Goal: Task Accomplishment & Management: Use online tool/utility

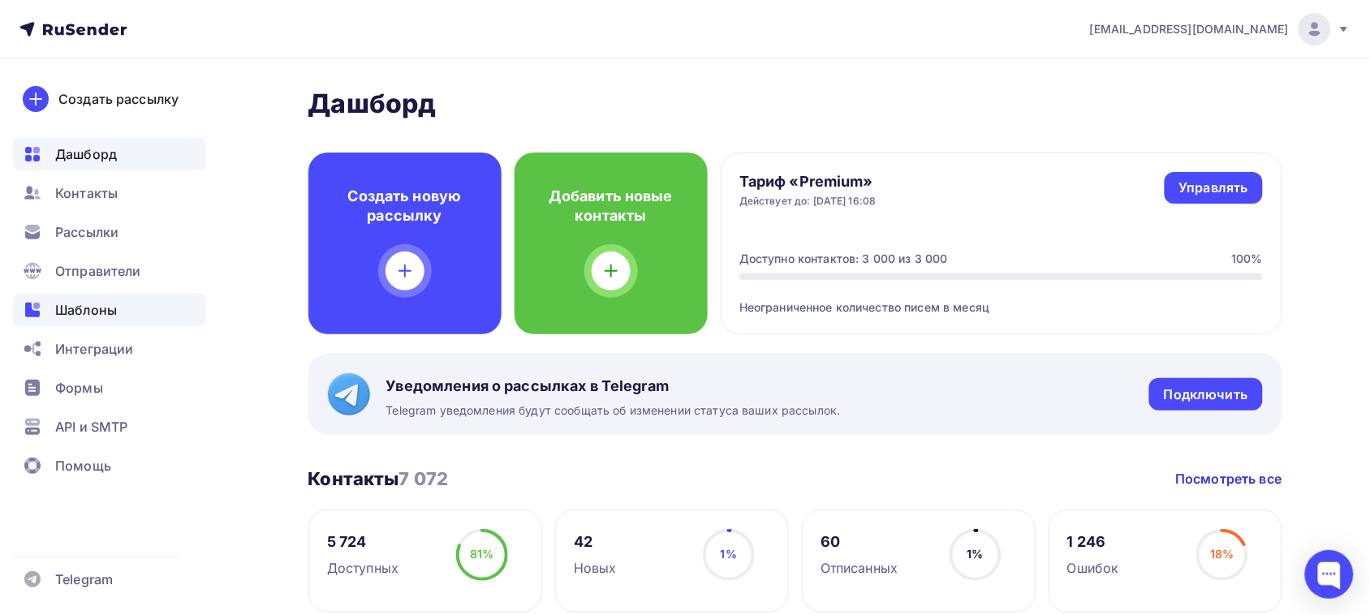
click at [119, 302] on div "Шаблоны" at bounding box center [109, 310] width 193 height 32
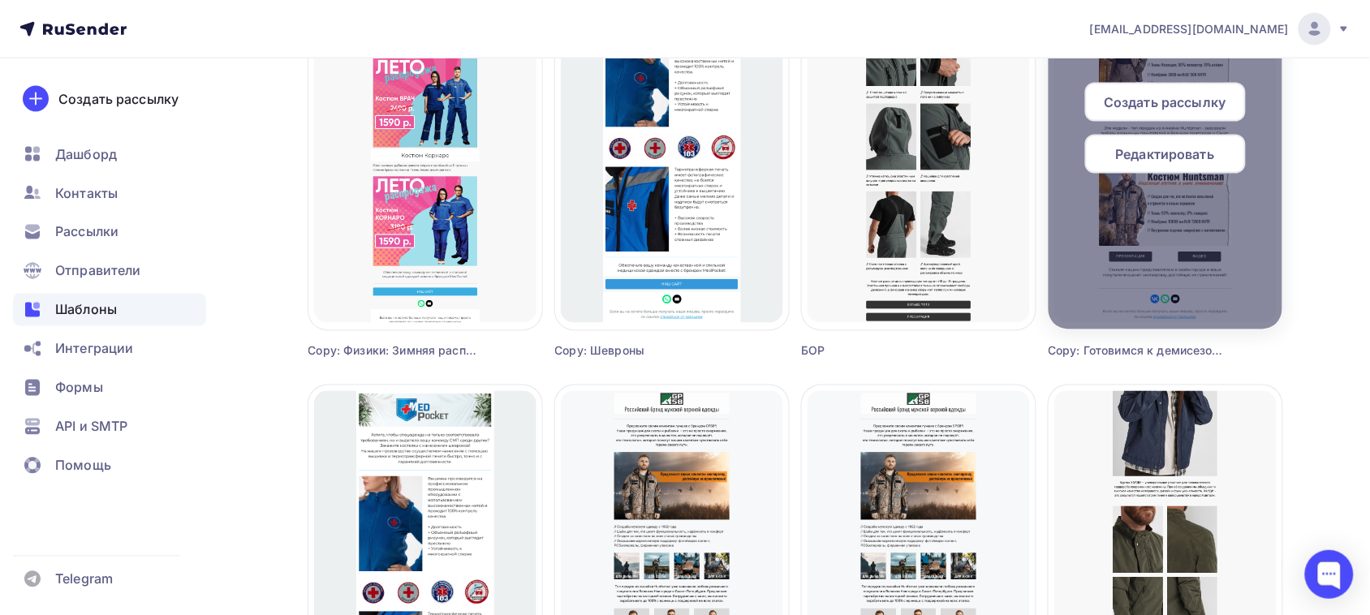
scroll to position [609, 0]
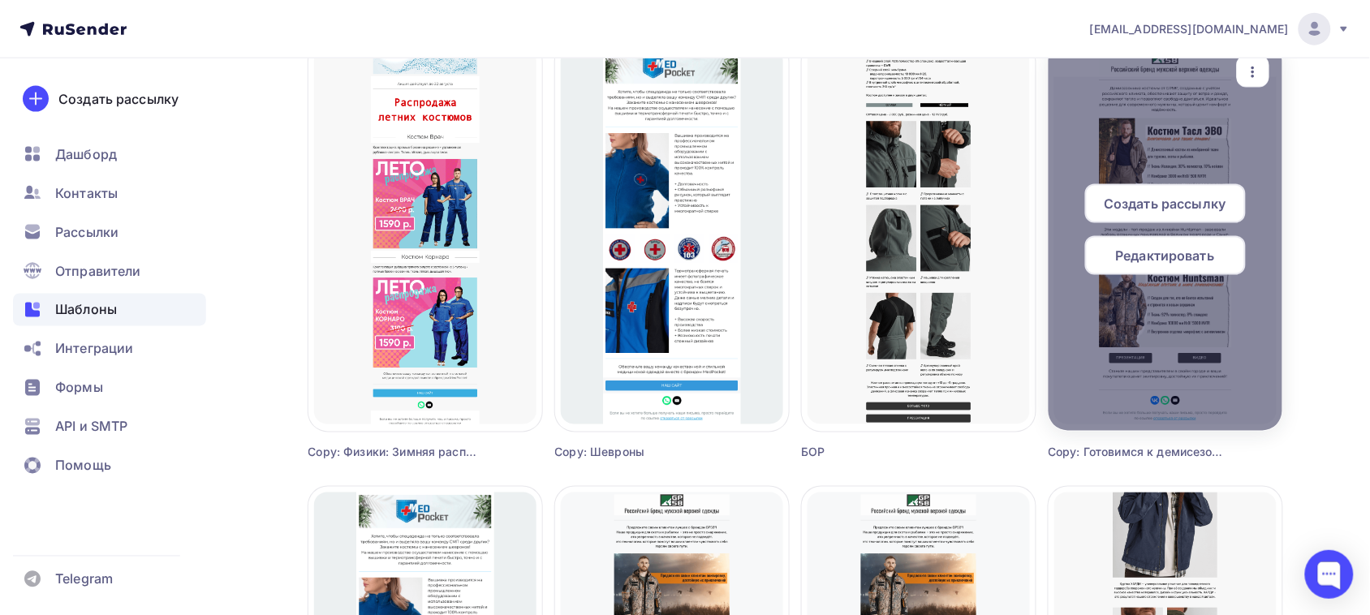
click at [1140, 252] on span "Редактировать" at bounding box center [1165, 255] width 99 height 19
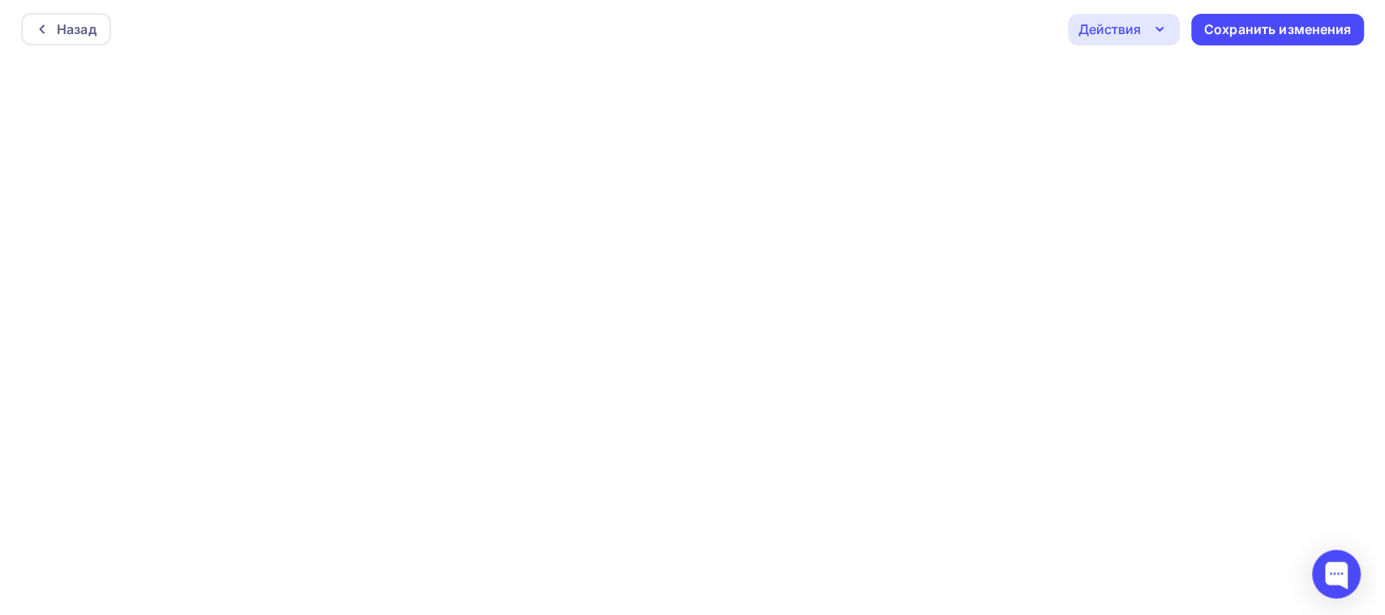
scroll to position [4, 0]
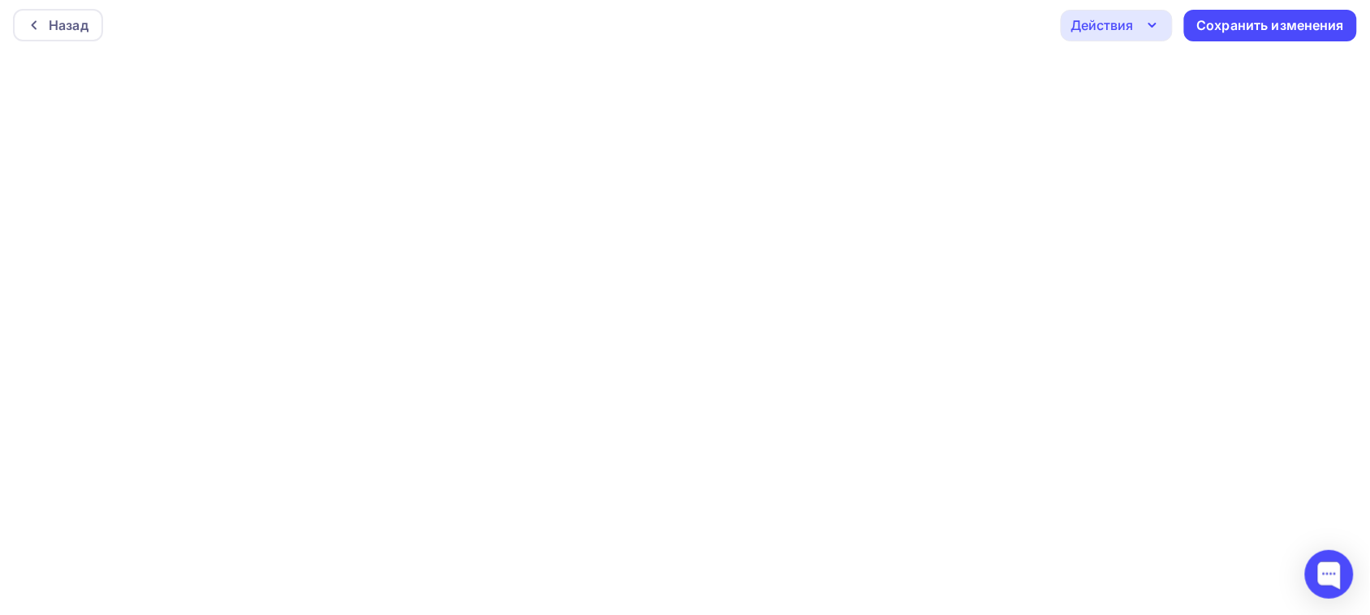
click at [1157, 35] on div "Действия" at bounding box center [1117, 26] width 112 height 32
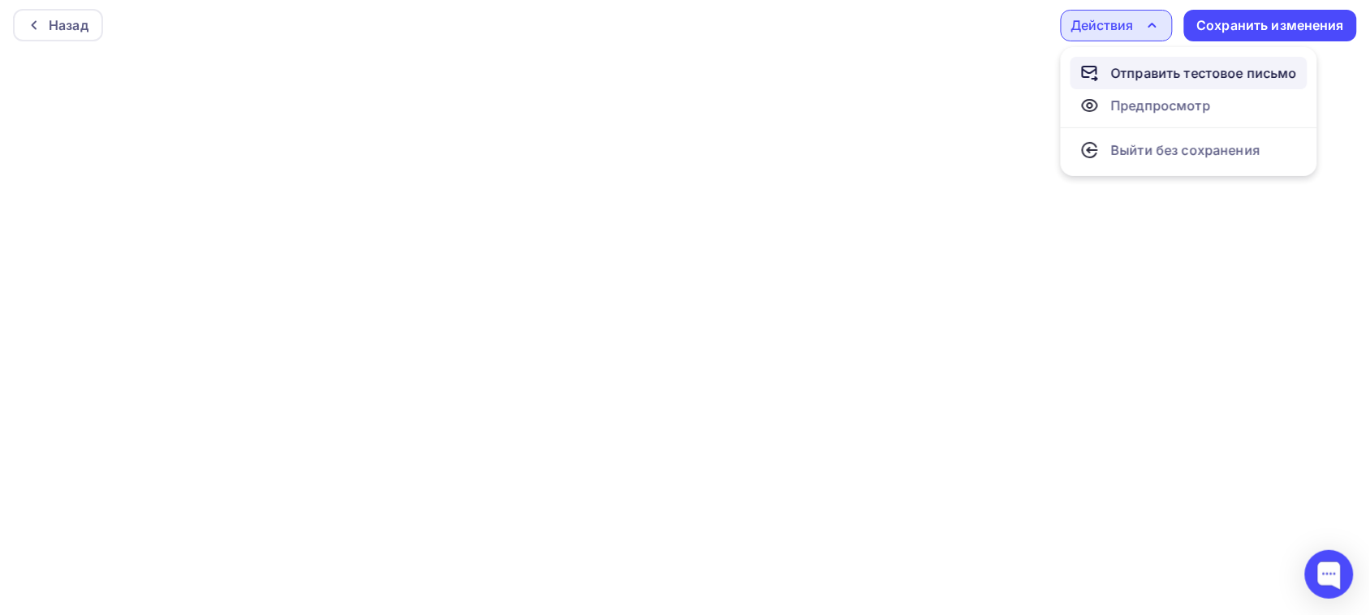
click at [1125, 77] on div "Отправить тестовое письмо" at bounding box center [1204, 72] width 187 height 19
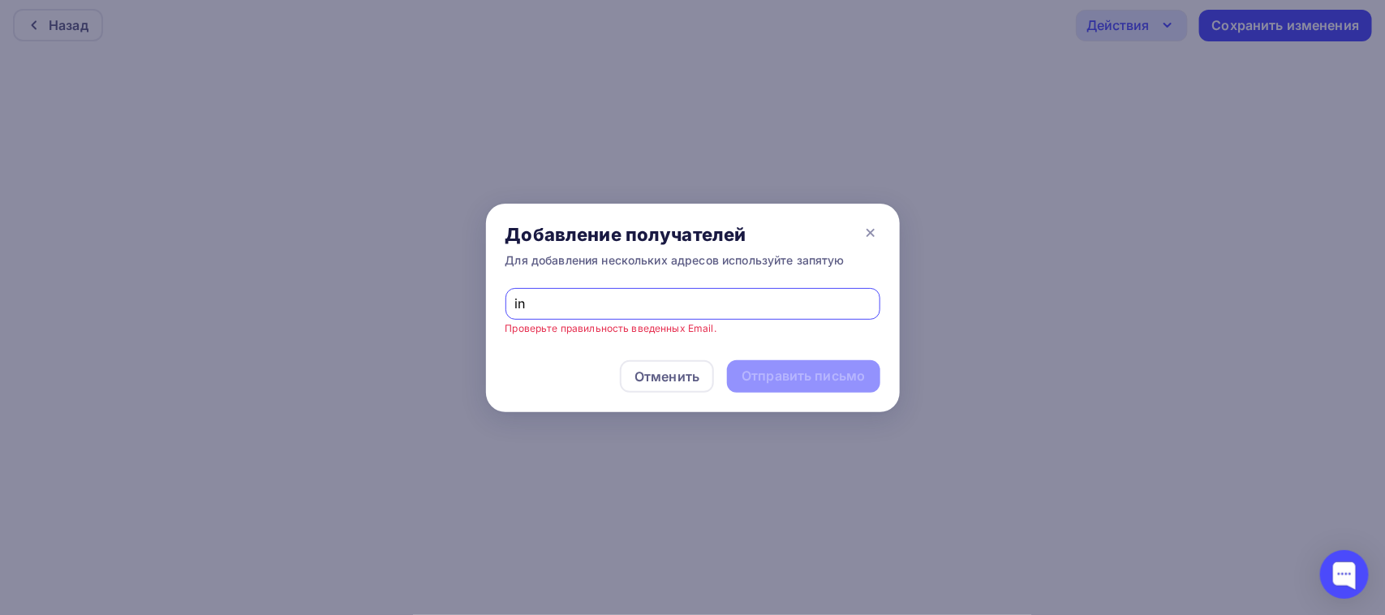
click at [528, 357] on div "Отменить Отправить письмо" at bounding box center [693, 376] width 414 height 71
click at [582, 298] on input "in" at bounding box center [692, 303] width 356 height 19
type input "[EMAIL_ADDRESS][DOMAIN_NAME]"
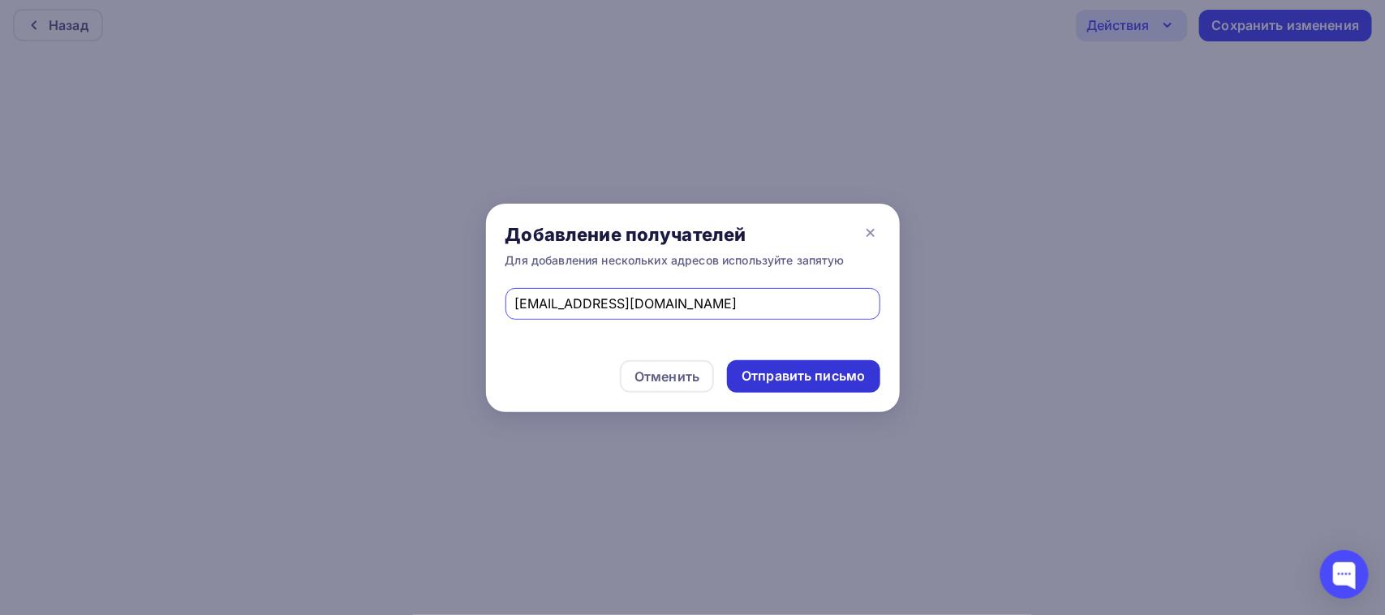
click at [817, 375] on div "Отправить письмо" at bounding box center [803, 376] width 123 height 19
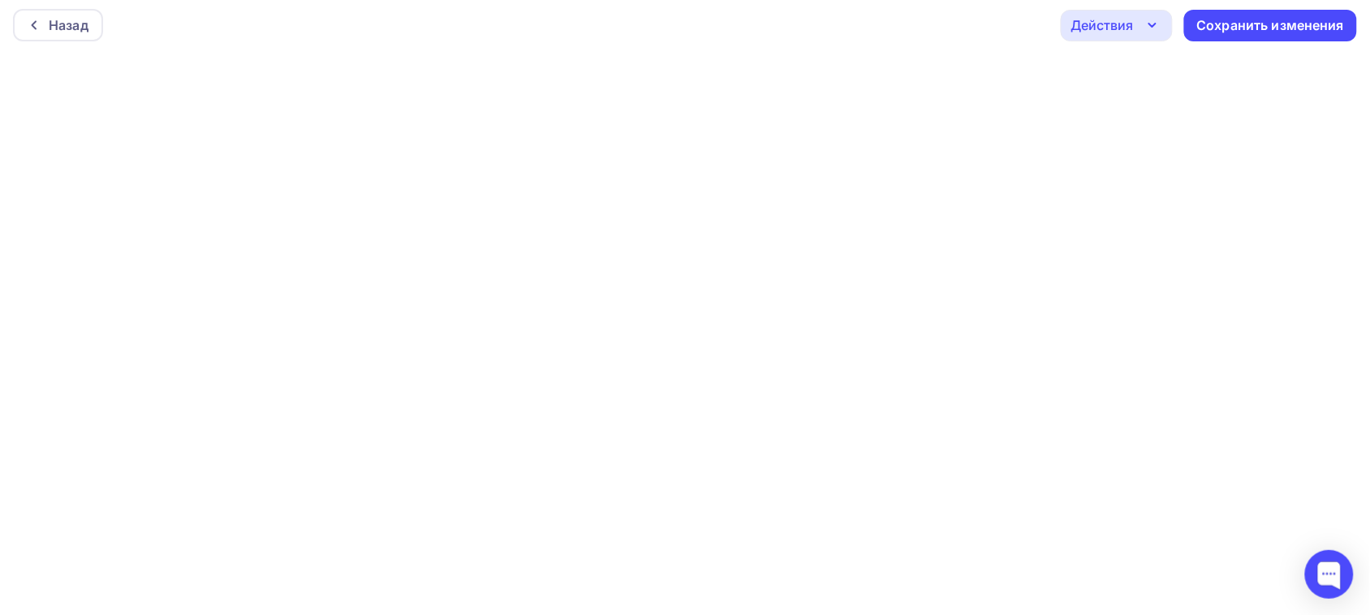
click at [1124, 22] on div "Действия" at bounding box center [1102, 24] width 62 height 19
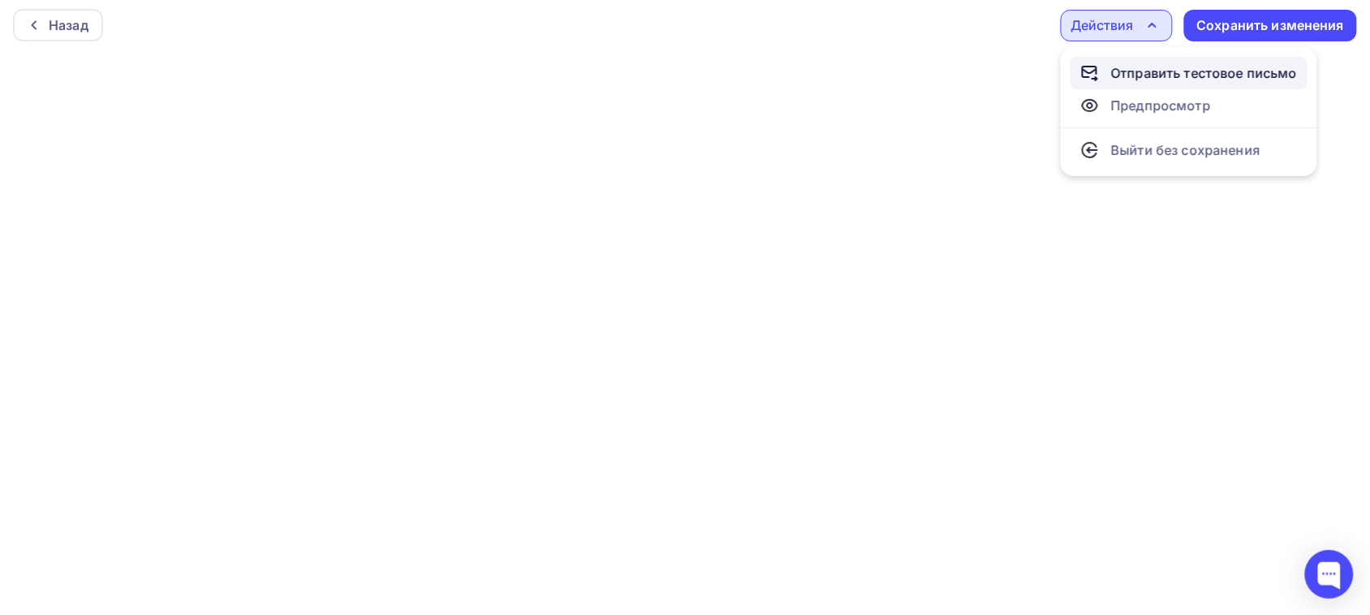
click at [1120, 71] on div "Отправить тестовое письмо" at bounding box center [1204, 72] width 187 height 19
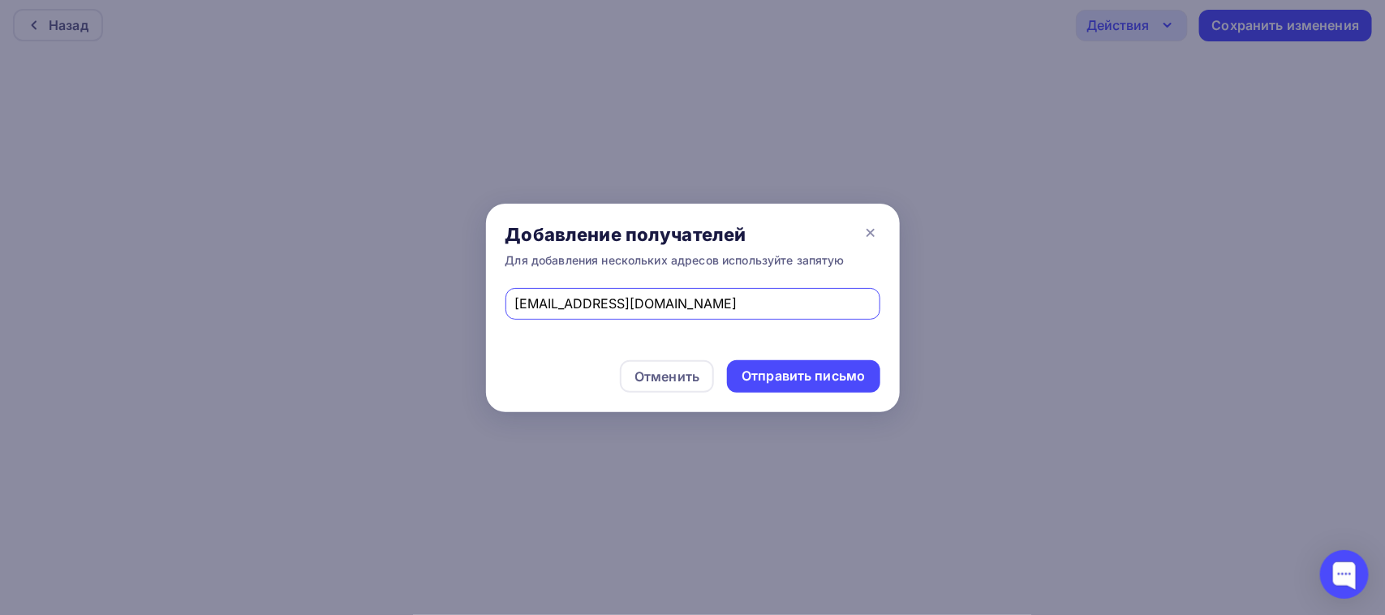
drag, startPoint x: 717, startPoint y: 308, endPoint x: 380, endPoint y: 302, distance: 336.8
click at [380, 302] on div "Добавление получателей Для добавления нескольких адресов используйте запятую [E…" at bounding box center [692, 307] width 1385 height 615
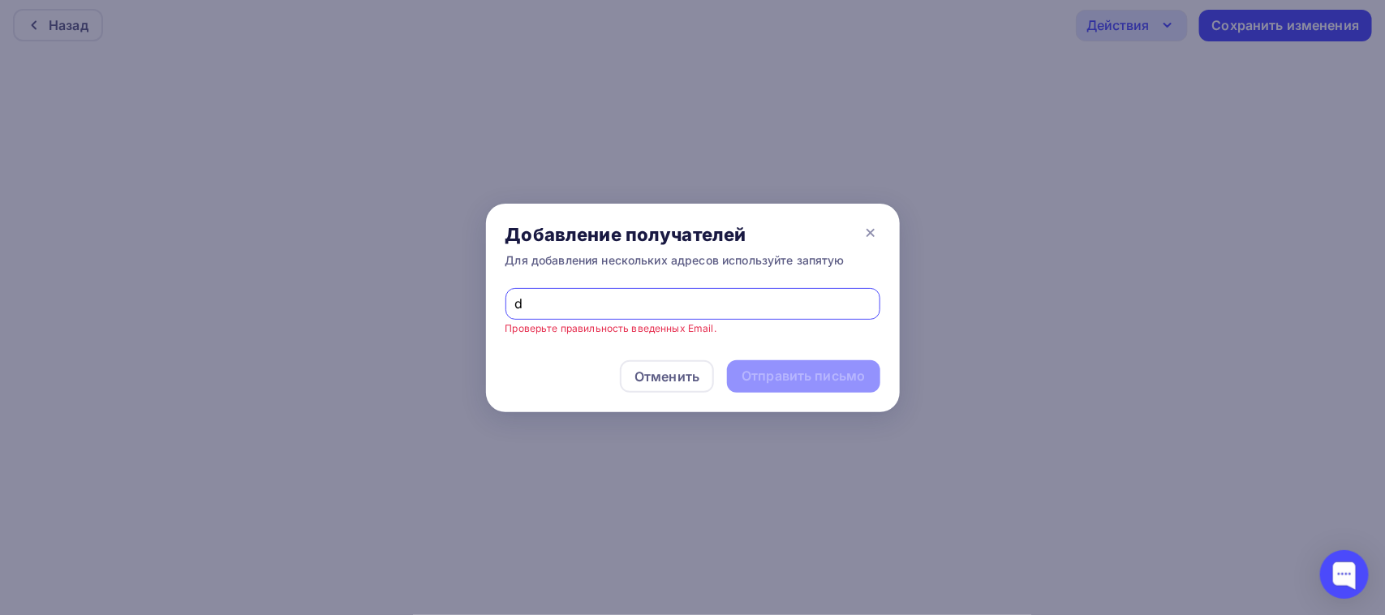
type input "[EMAIL_ADDRESS][DOMAIN_NAME]"
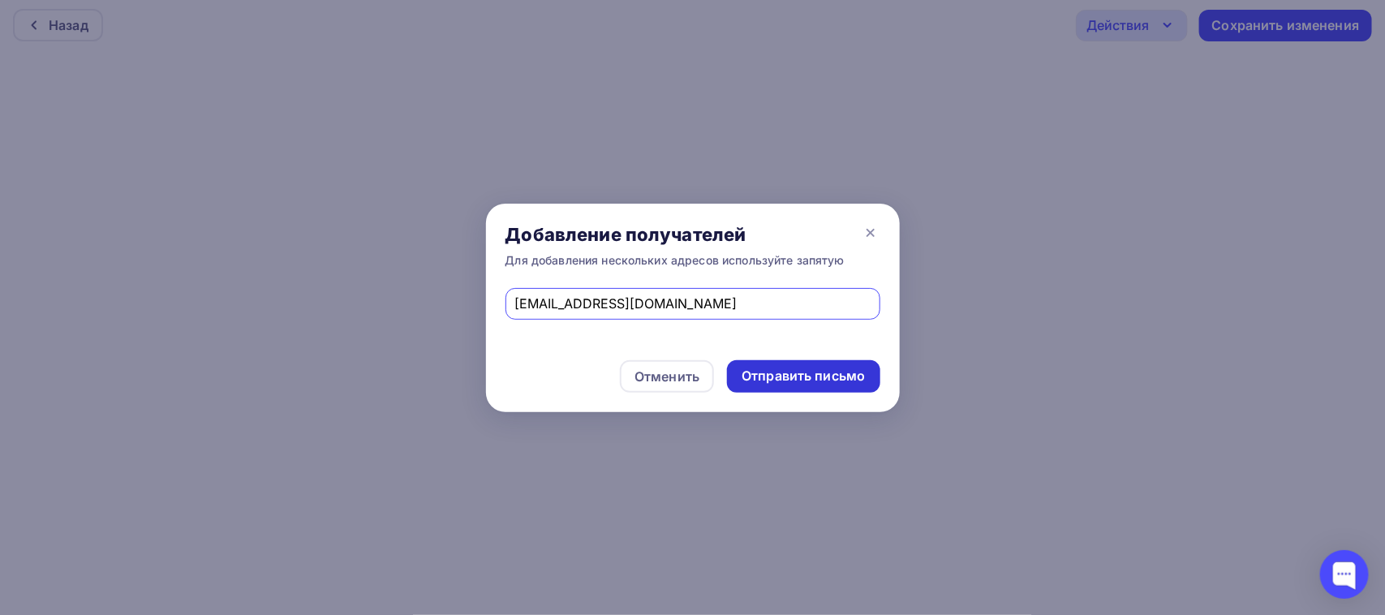
click at [781, 374] on div "Отправить письмо" at bounding box center [803, 376] width 123 height 19
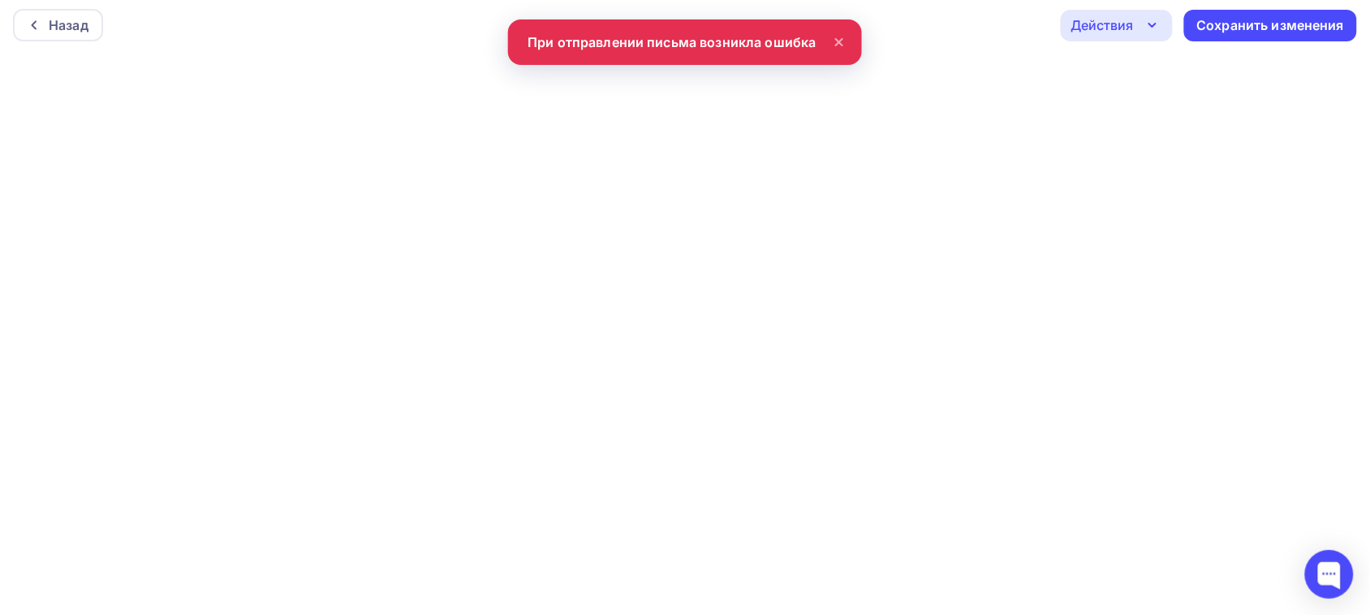
click at [830, 39] on icon at bounding box center [838, 41] width 19 height 19
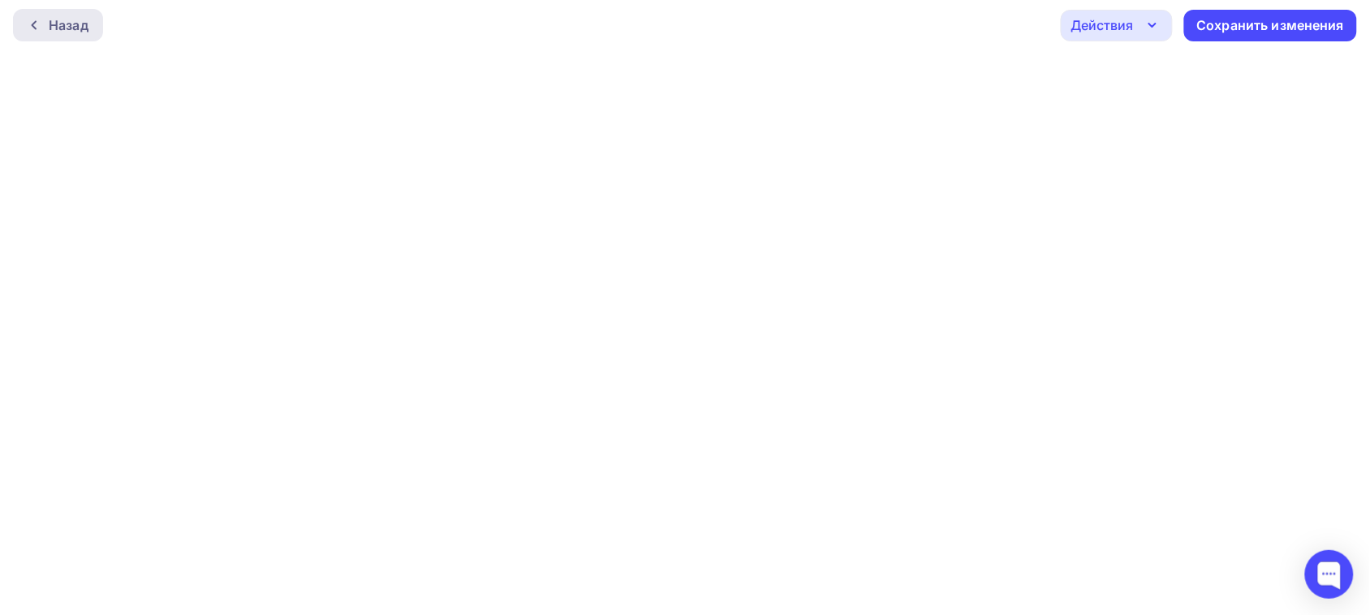
click at [29, 24] on icon at bounding box center [34, 25] width 13 height 13
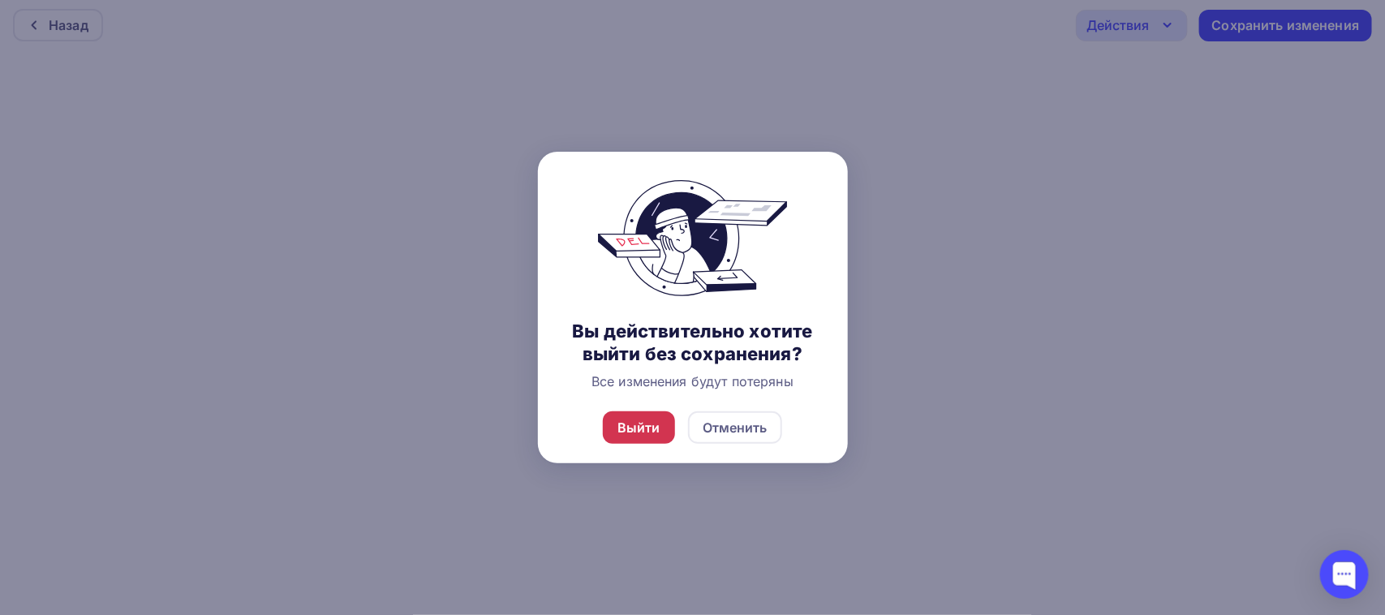
click at [647, 437] on div "Выйти" at bounding box center [639, 427] width 43 height 19
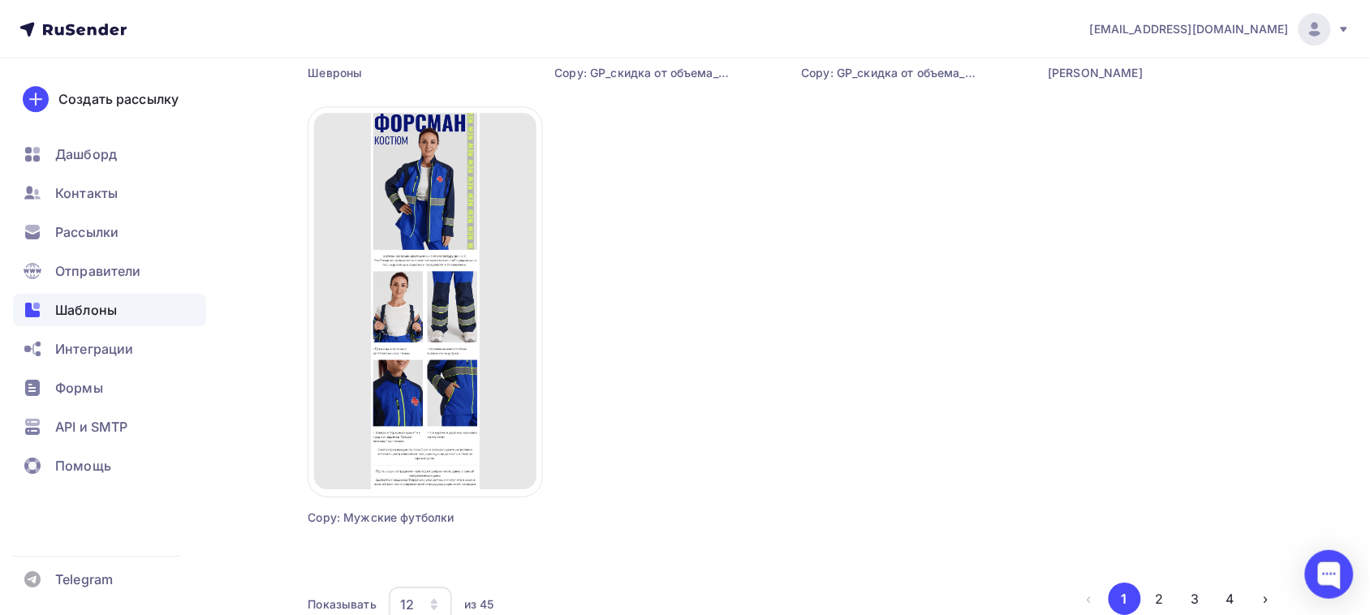
scroll to position [1522, 0]
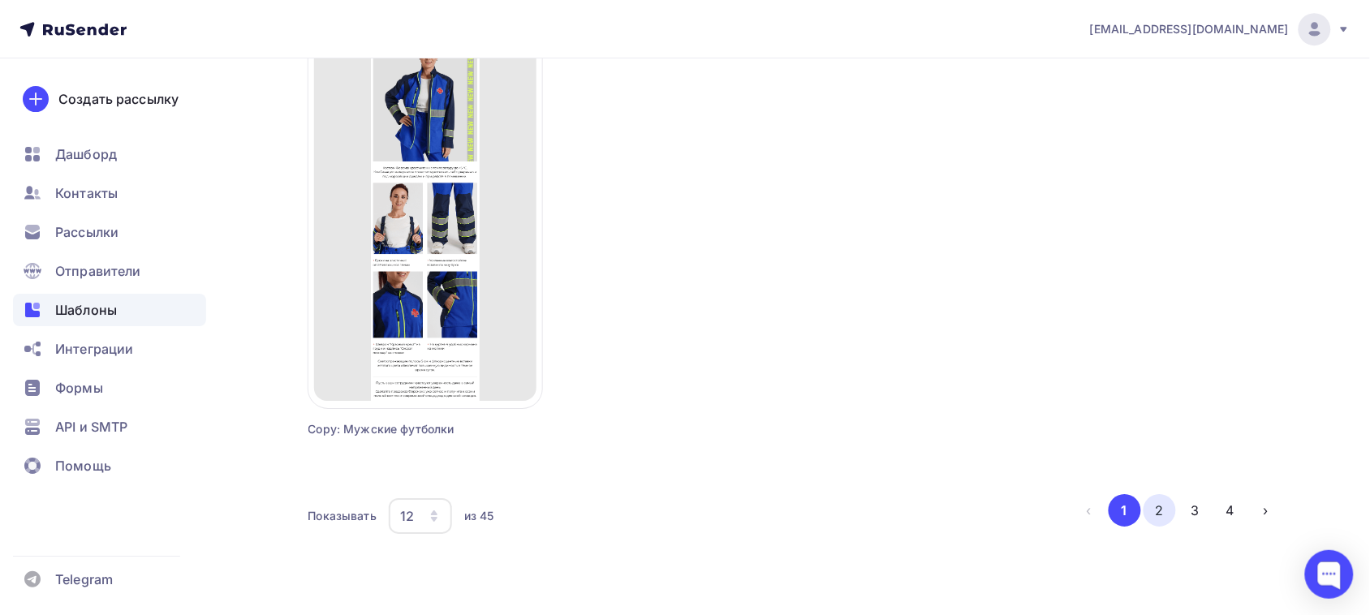
click at [1167, 508] on button "2" at bounding box center [1159, 510] width 32 height 32
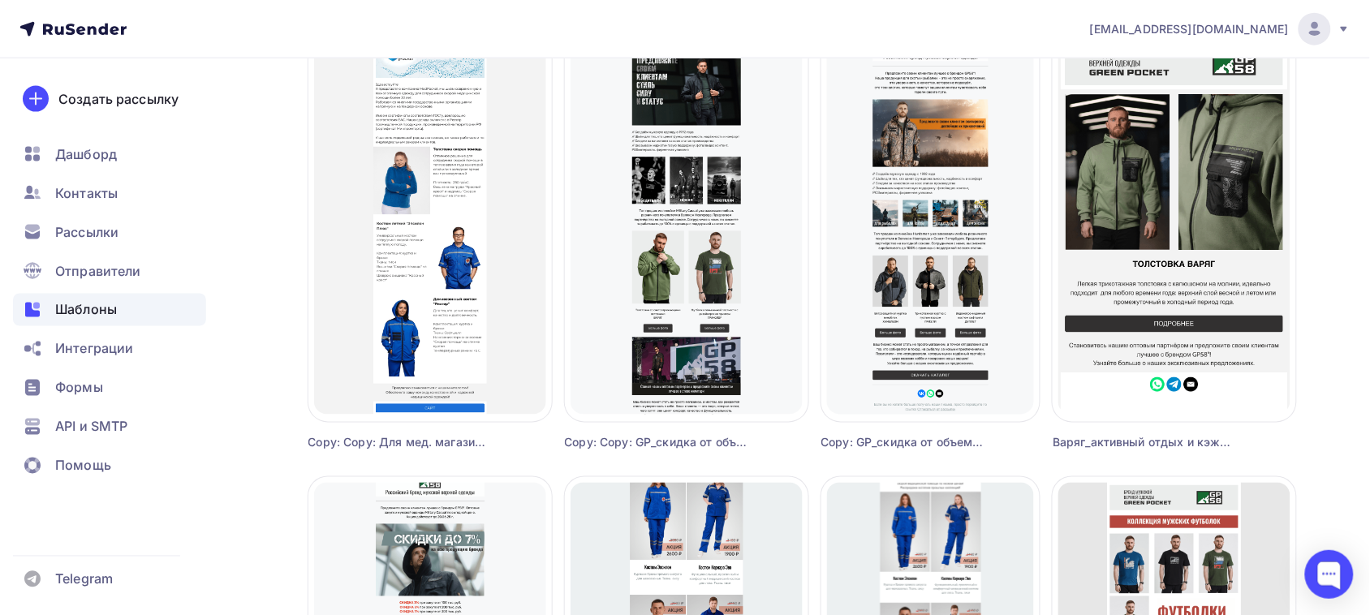
scroll to position [609, 0]
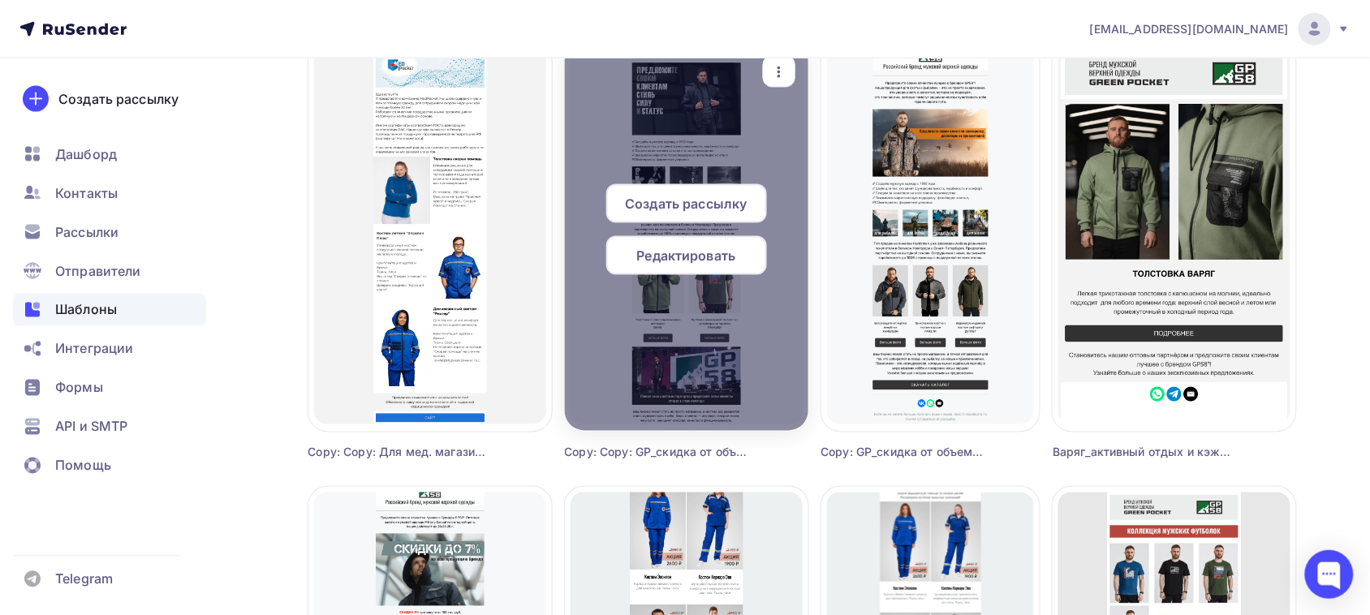
click at [669, 264] on span "Редактировать" at bounding box center [686, 255] width 99 height 19
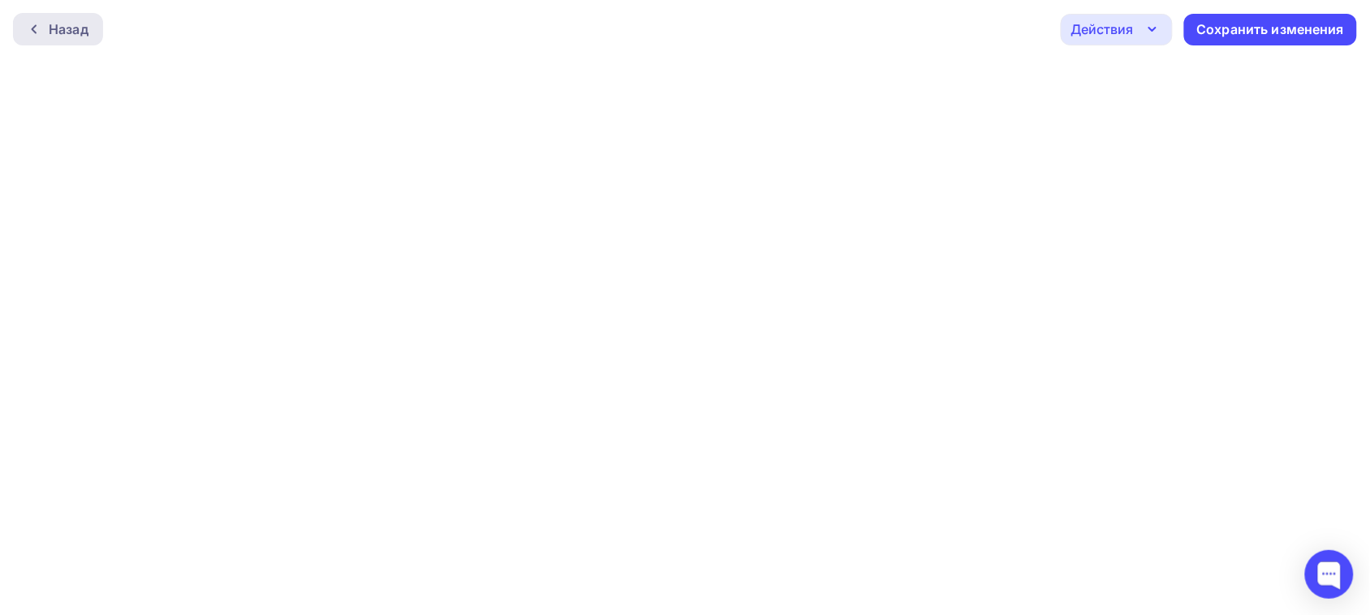
click at [45, 21] on div "Назад" at bounding box center [58, 29] width 90 height 32
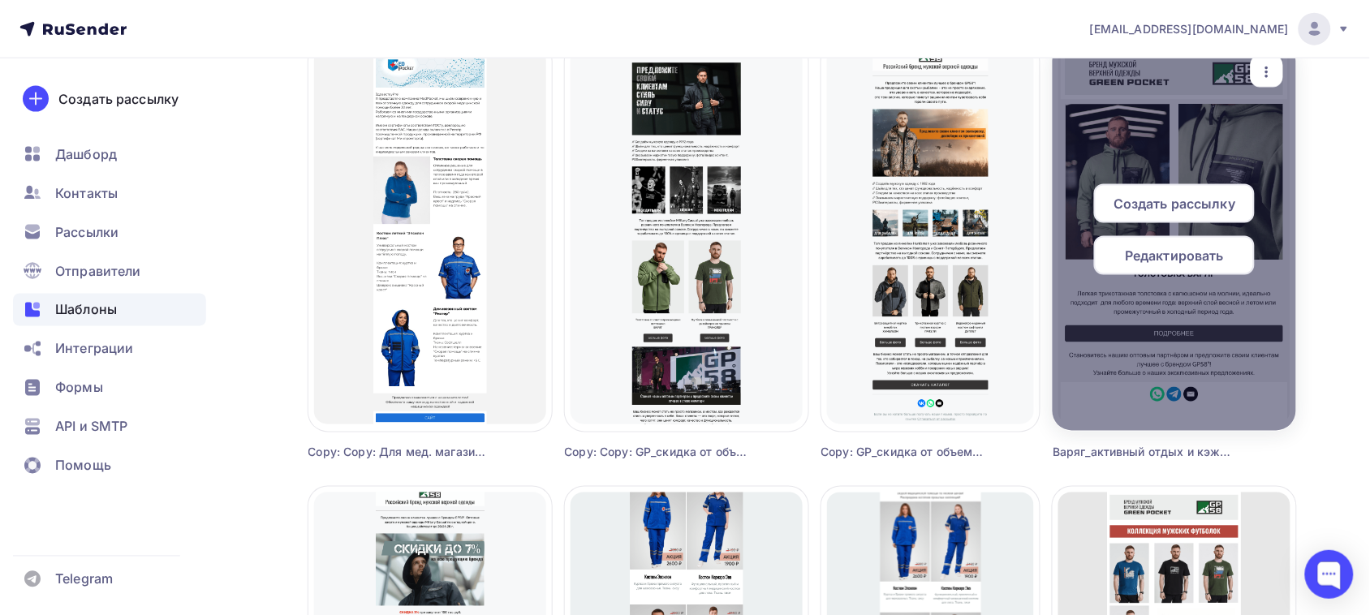
scroll to position [507, 0]
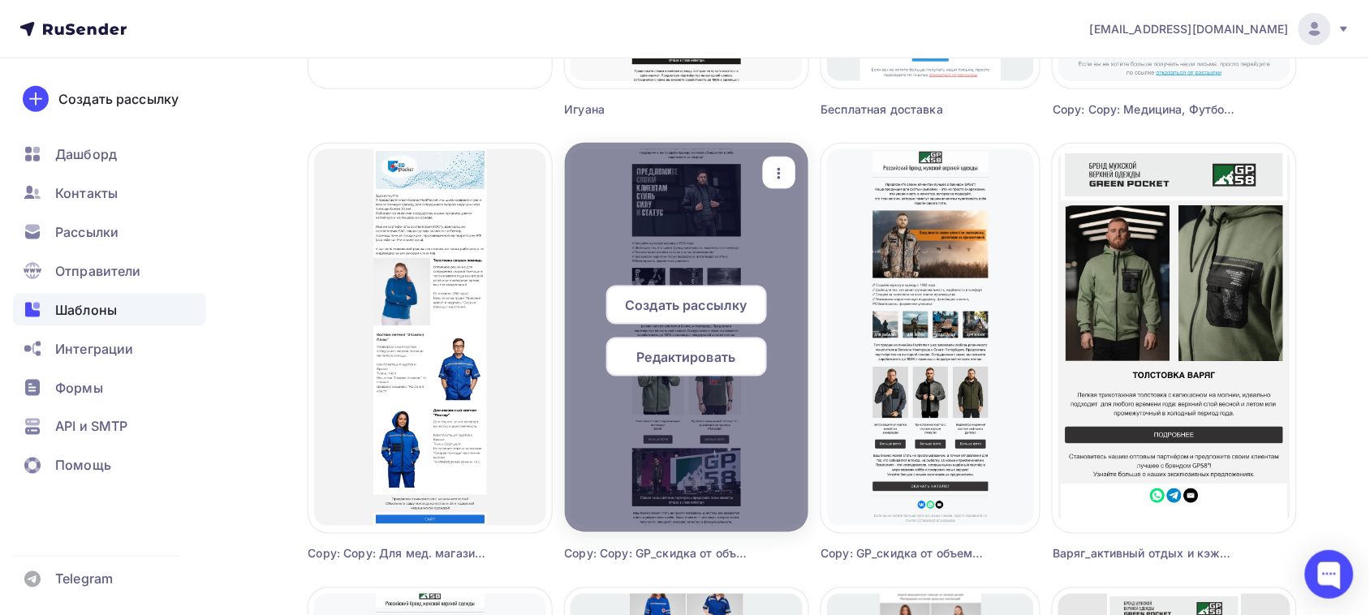
click at [776, 176] on icon "button" at bounding box center [778, 173] width 19 height 19
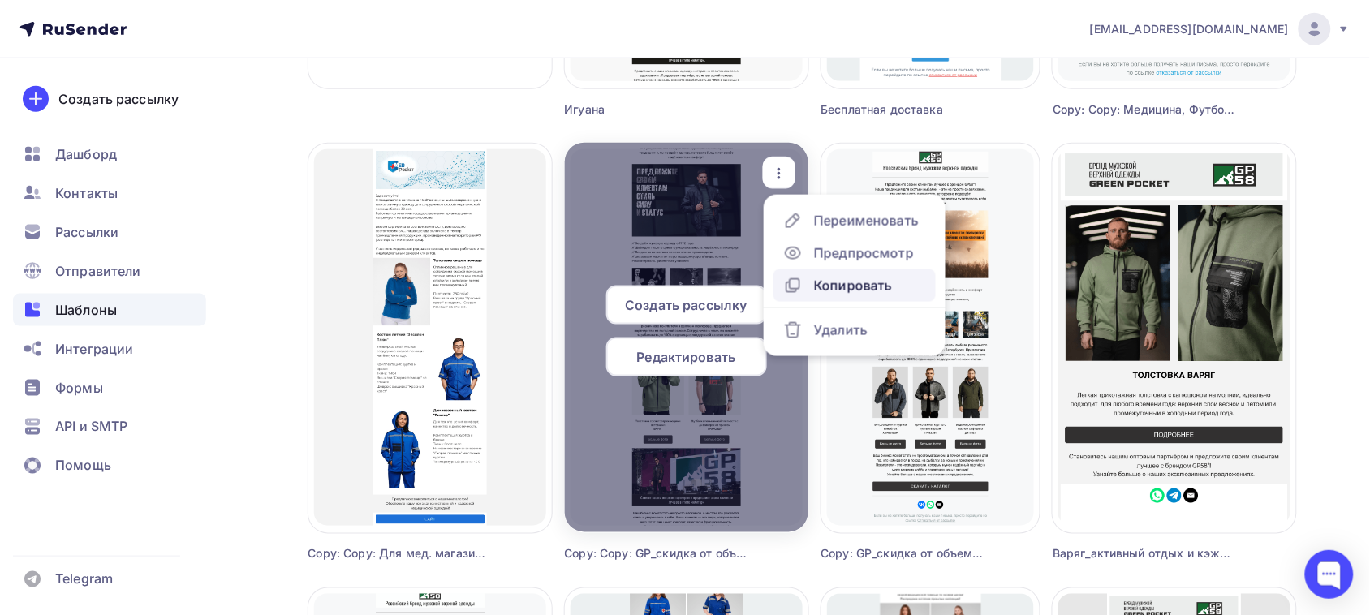
click at [834, 285] on div "Копировать" at bounding box center [853, 285] width 78 height 19
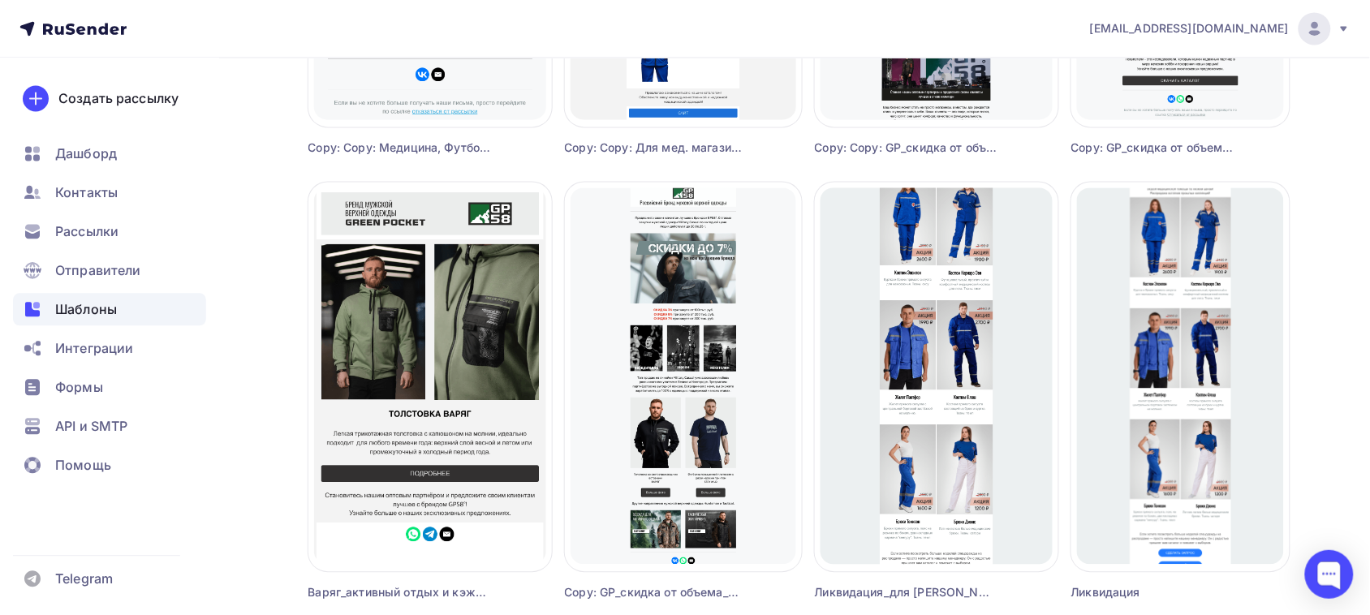
scroll to position [1526, 0]
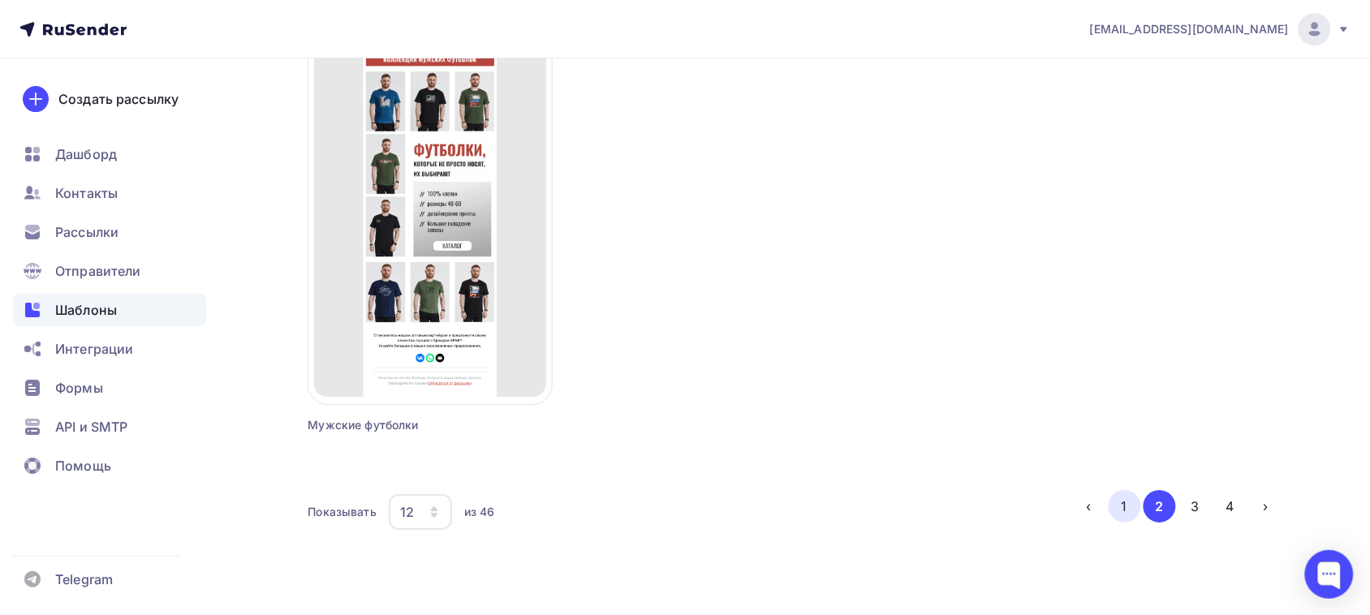
click at [1117, 502] on button "1" at bounding box center [1125, 506] width 32 height 32
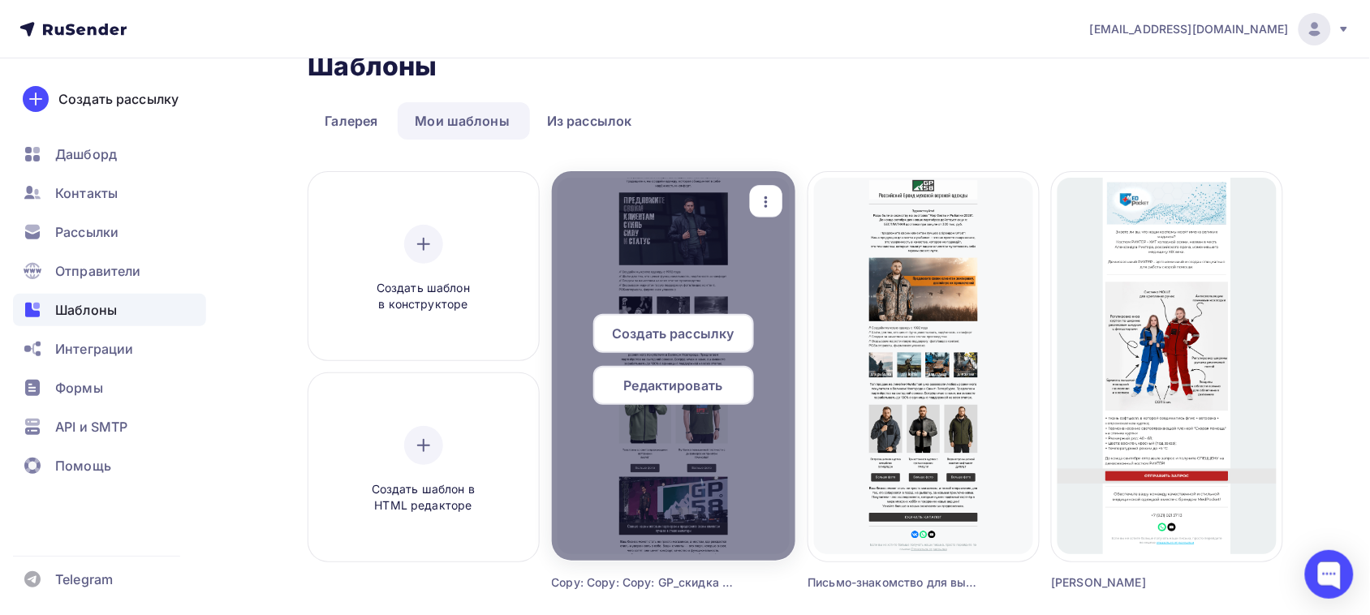
scroll to position [4, 0]
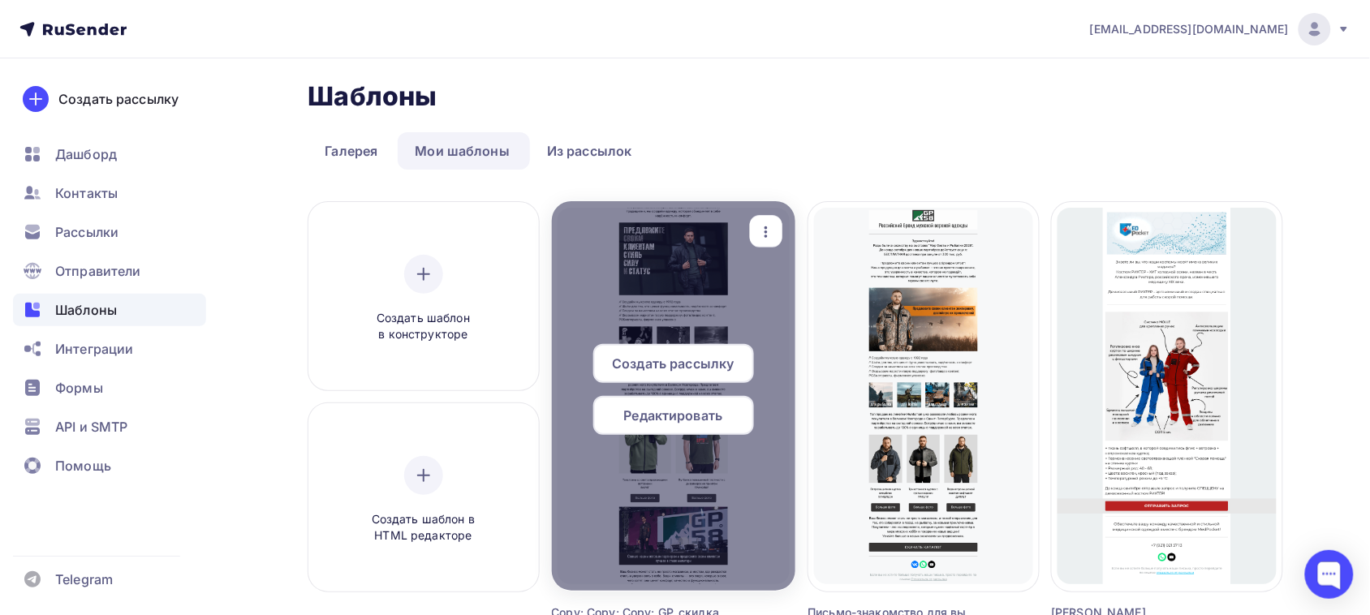
click at [687, 415] on span "Редактировать" at bounding box center [673, 415] width 99 height 19
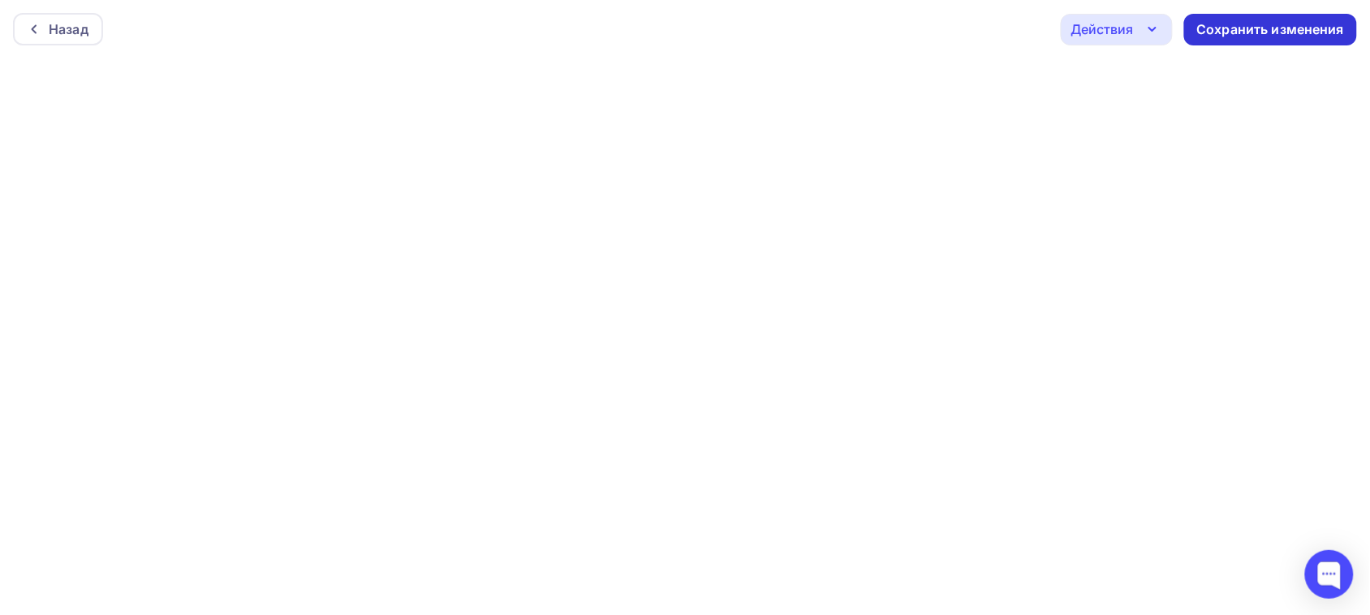
click at [1276, 18] on div "Сохранить изменения" at bounding box center [1270, 30] width 173 height 32
